Goal: Information Seeking & Learning: Learn about a topic

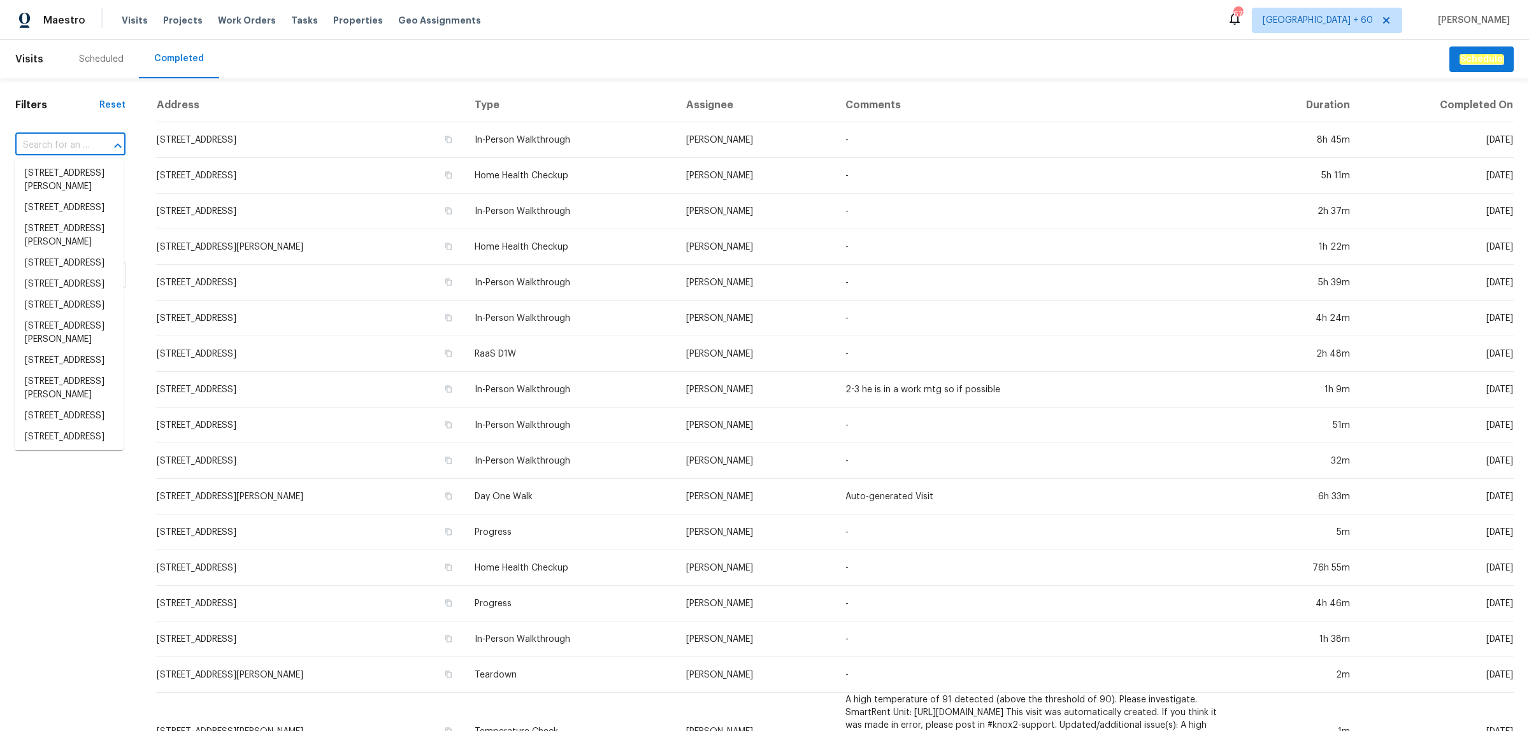
click at [64, 136] on input "text" at bounding box center [52, 146] width 75 height 20
paste input "[STREET_ADDRESS]"
type input "[STREET_ADDRESS]"
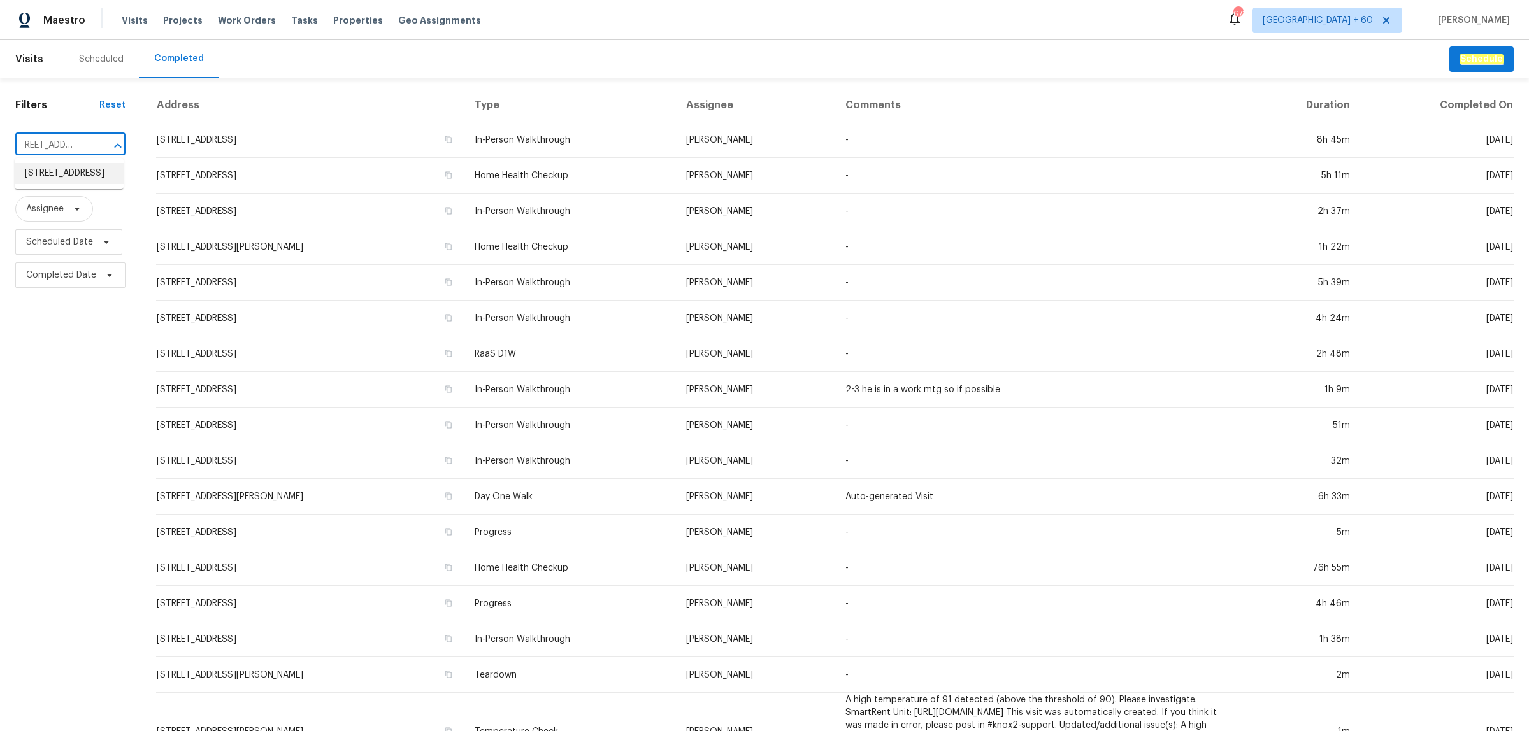
click at [66, 172] on li "[STREET_ADDRESS]" at bounding box center [69, 173] width 109 height 21
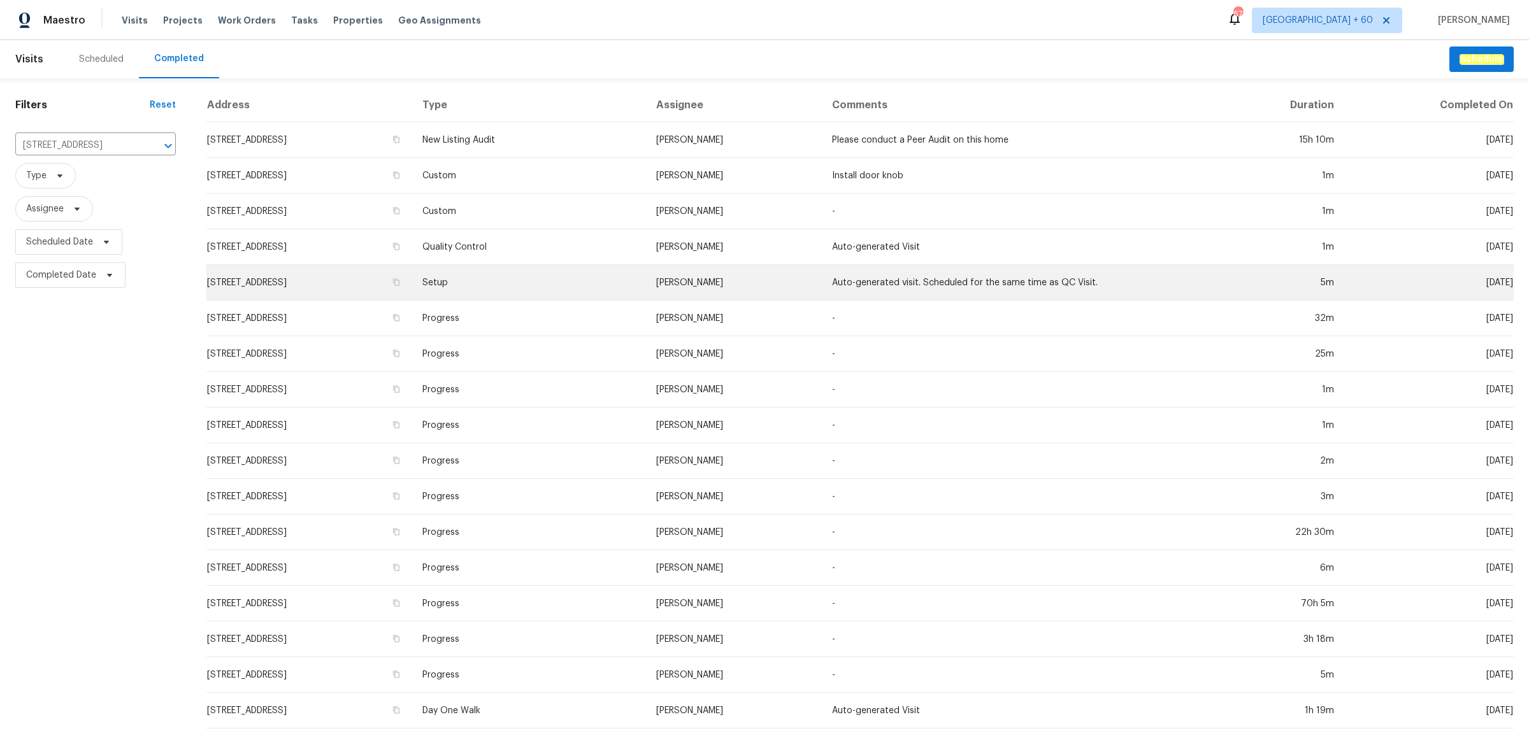
scroll to position [55, 0]
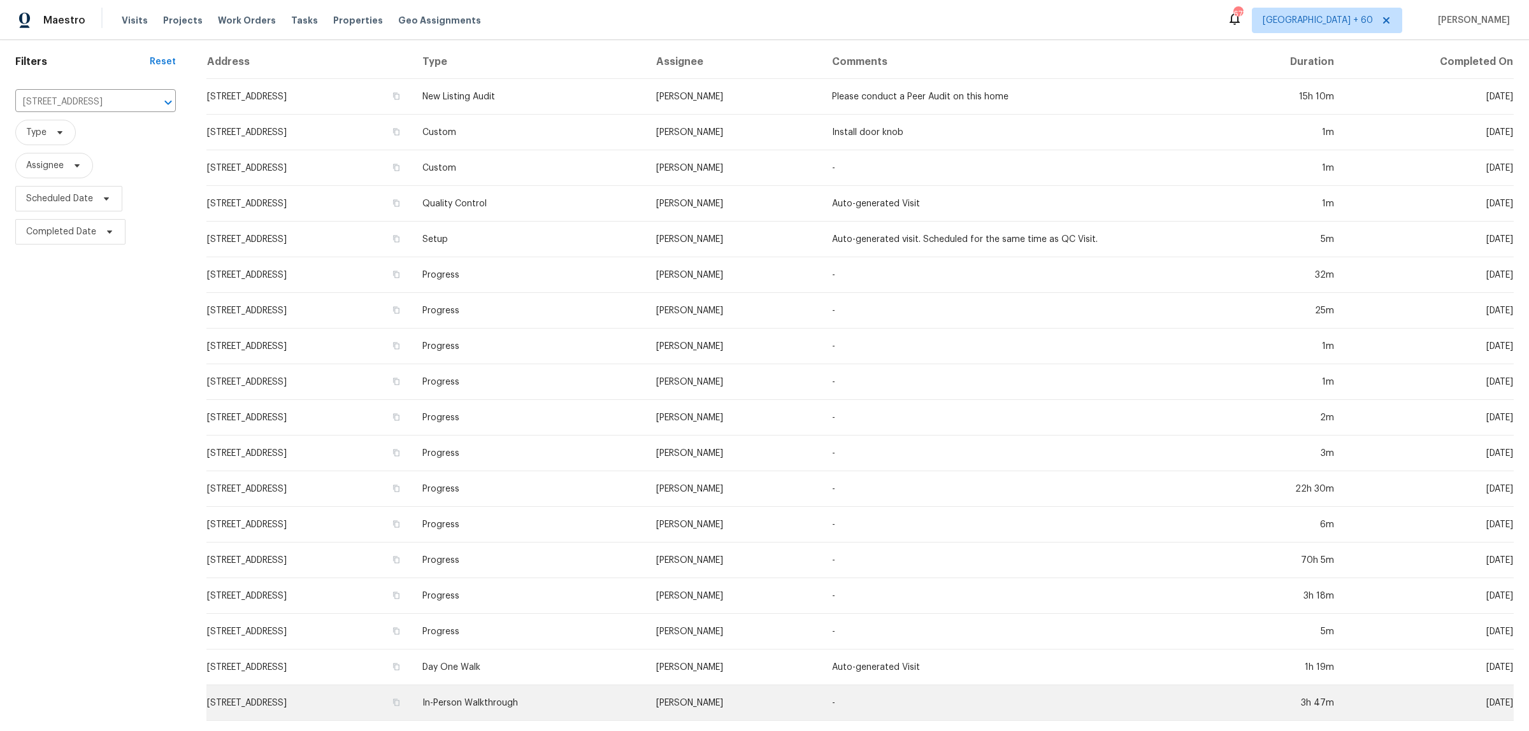
click at [555, 685] on td "In-Person Walkthrough" at bounding box center [529, 703] width 234 height 36
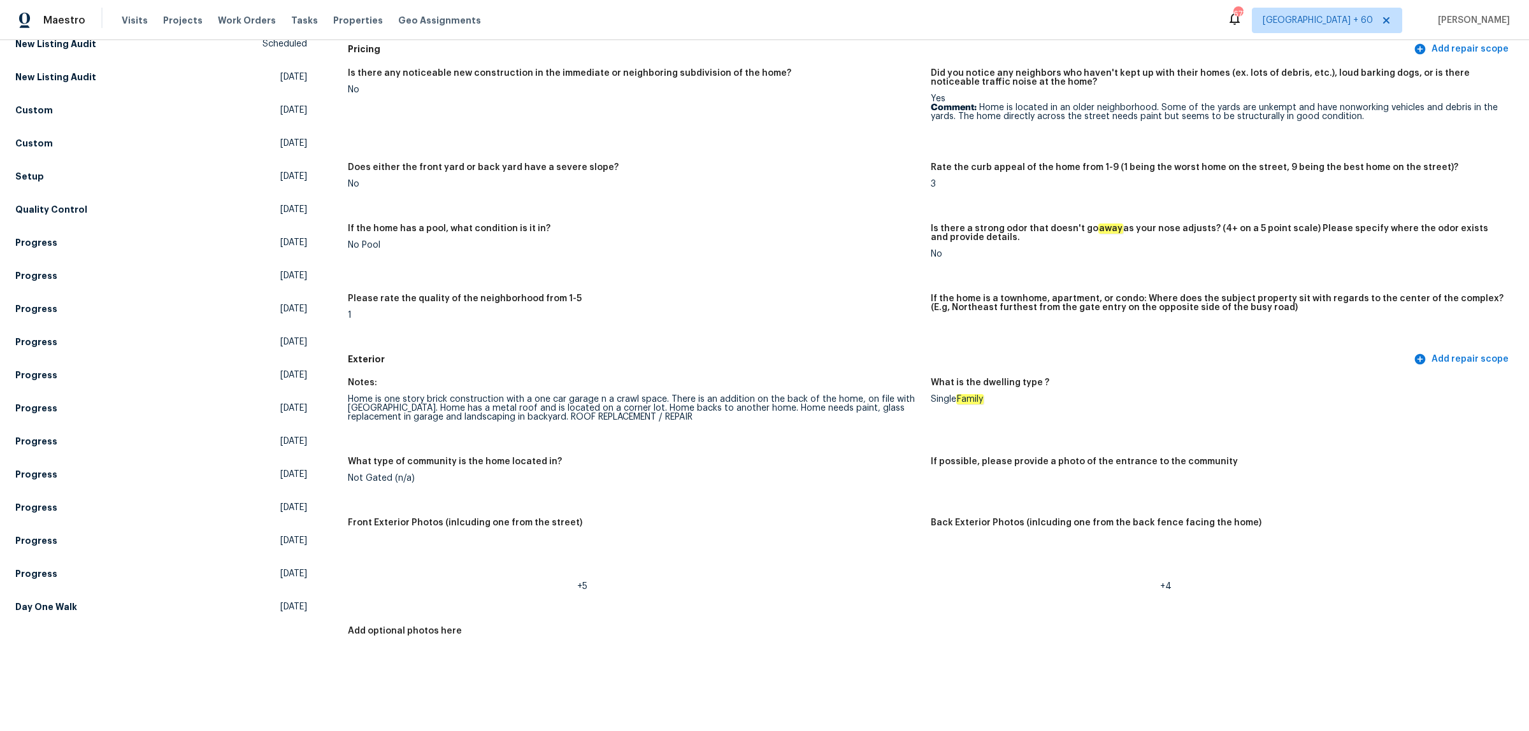
scroll to position [159, 0]
click at [933, 555] on img at bounding box center [953, 561] width 41 height 41
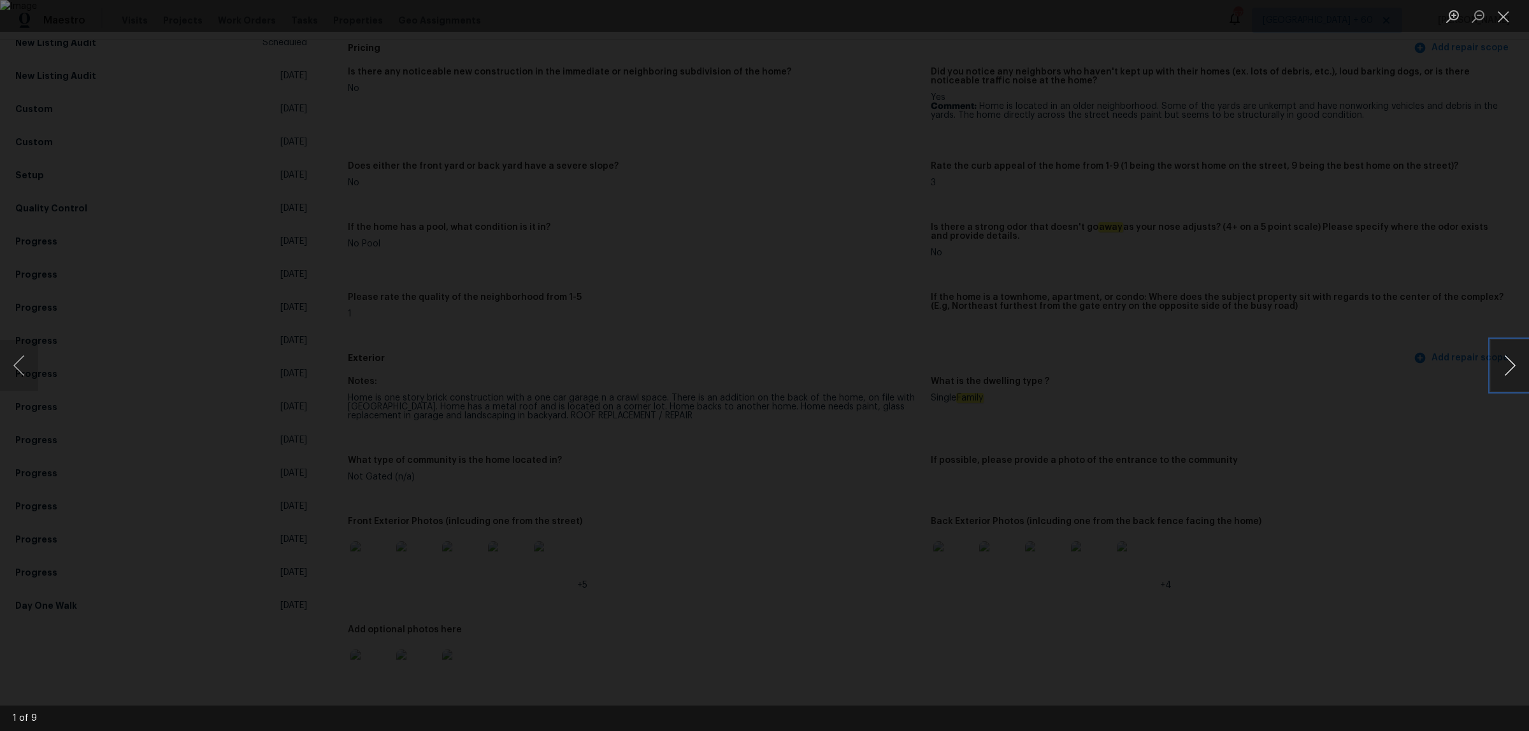
click at [1516, 357] on button "Next image" at bounding box center [1509, 365] width 38 height 51
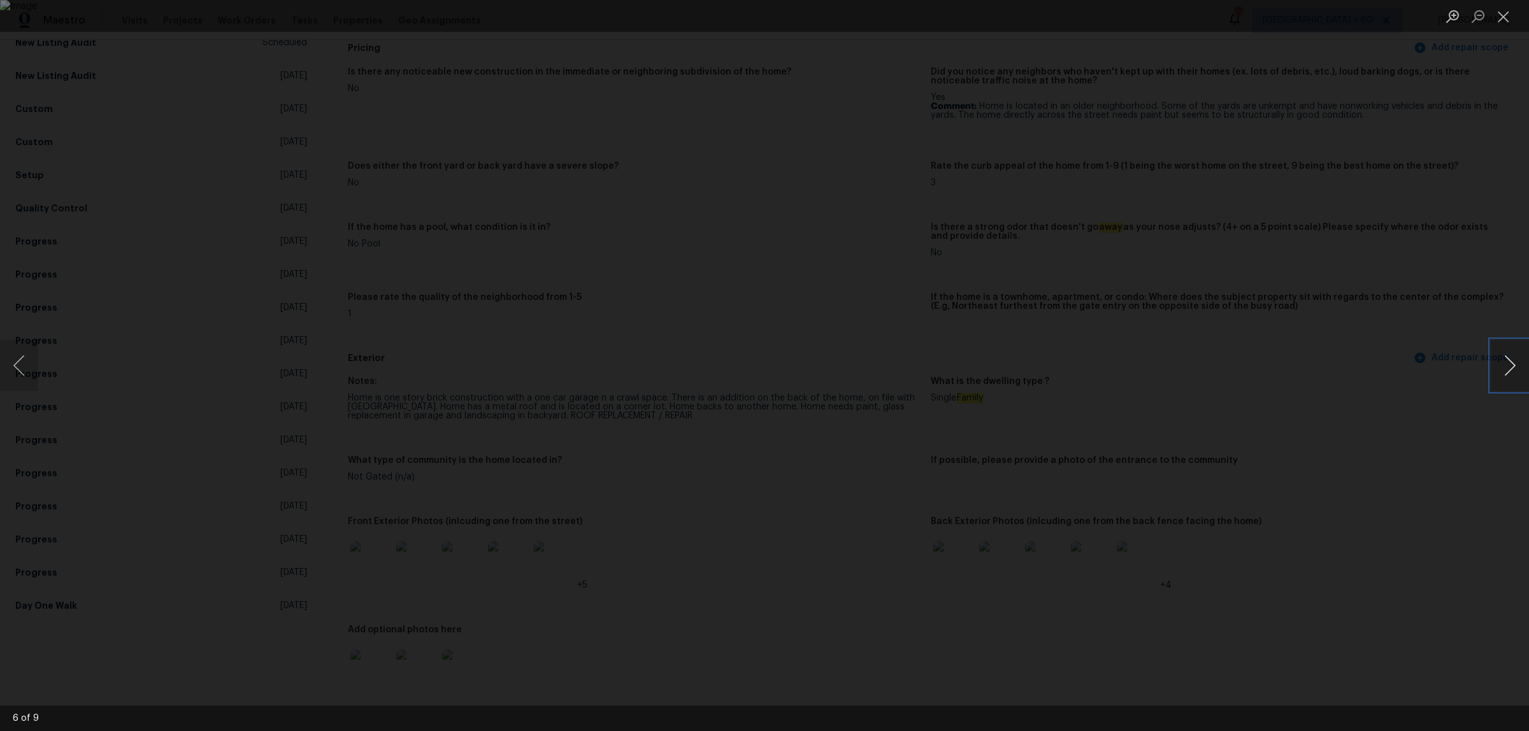
click at [1516, 357] on button "Next image" at bounding box center [1509, 365] width 38 height 51
click at [1511, 352] on button "Next image" at bounding box center [1509, 365] width 38 height 51
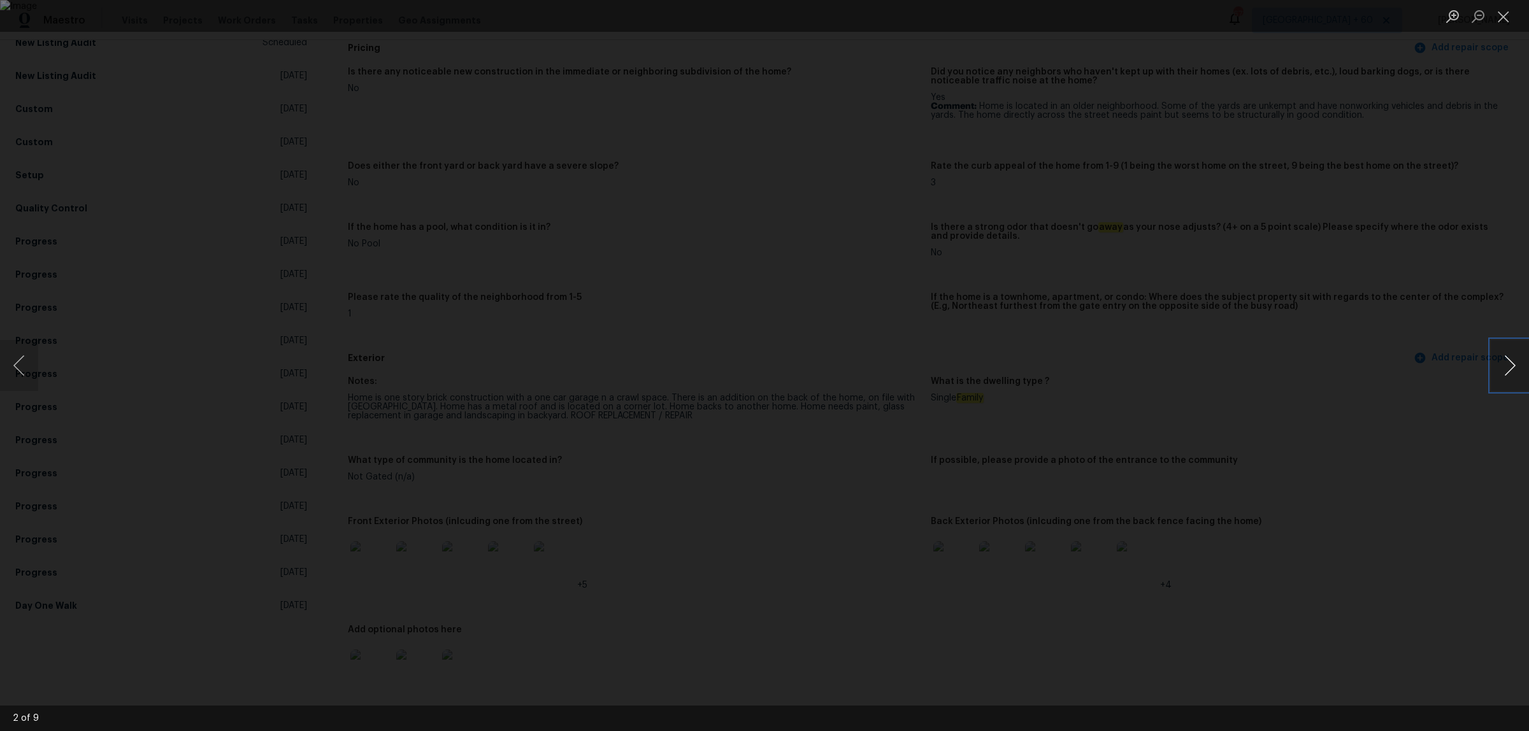
click at [1511, 352] on button "Next image" at bounding box center [1509, 365] width 38 height 51
click at [8, 355] on button "Previous image" at bounding box center [19, 365] width 38 height 51
click at [33, 358] on button "Previous image" at bounding box center [19, 365] width 38 height 51
